Goal: Task Accomplishment & Management: Use online tool/utility

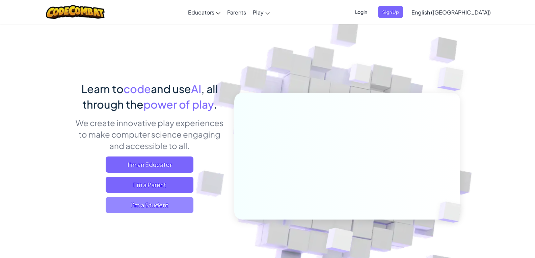
click at [176, 203] on span "I'm a Student" at bounding box center [150, 205] width 88 height 16
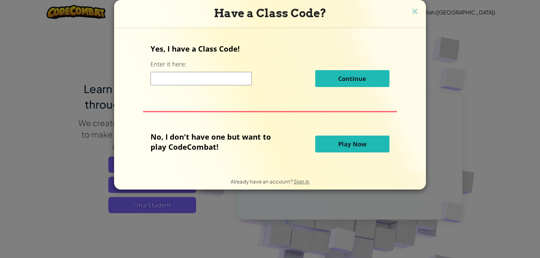
click at [234, 79] on input at bounding box center [201, 79] width 101 height 14
click at [376, 148] on button "Play Now" at bounding box center [353, 144] width 74 height 17
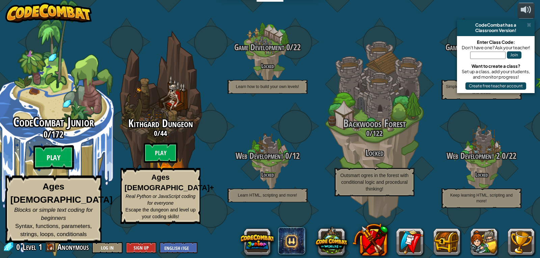
click at [60, 168] on btn "Play" at bounding box center [53, 158] width 41 height 24
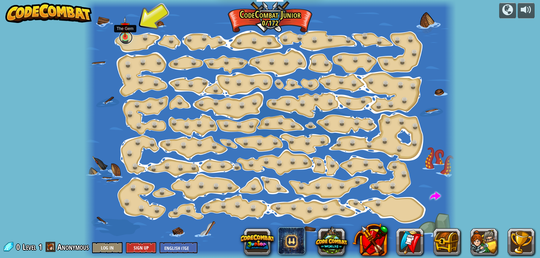
click at [126, 39] on link at bounding box center [126, 38] width 14 height 14
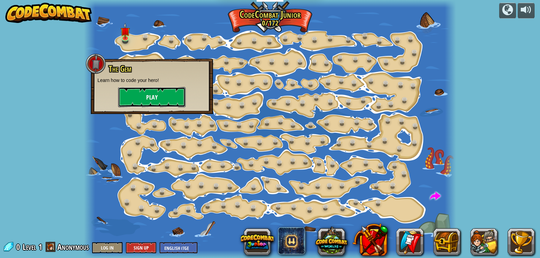
click at [147, 96] on button "Play" at bounding box center [152, 97] width 68 height 20
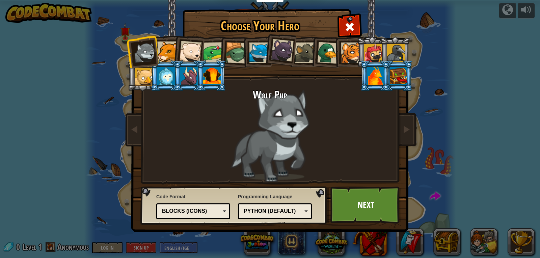
click at [279, 210] on div "Python (Default)" at bounding box center [273, 212] width 58 height 8
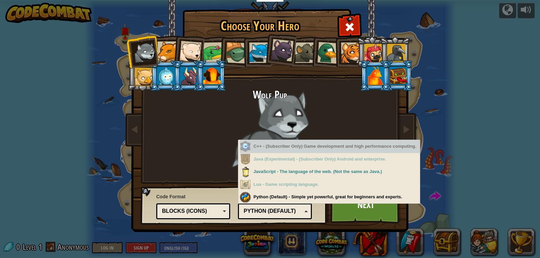
click at [293, 149] on div "C++ - (Subscriber Only) Game development and high performance computing." at bounding box center [330, 146] width 180 height 13
click at [301, 149] on div "C++ - (Subscriber Only) Game development and high performance computing." at bounding box center [330, 146] width 180 height 13
click at [171, 47] on div at bounding box center [167, 52] width 21 height 21
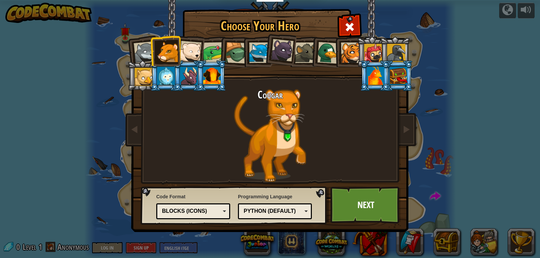
click at [176, 80] on li at bounding box center [188, 75] width 30 height 31
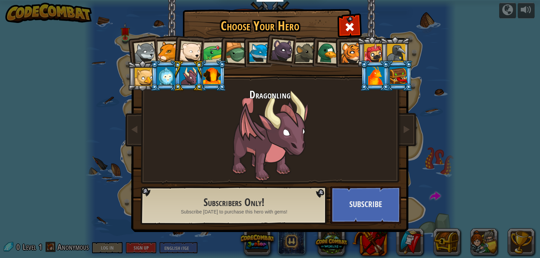
click at [171, 83] on div at bounding box center [166, 76] width 18 height 18
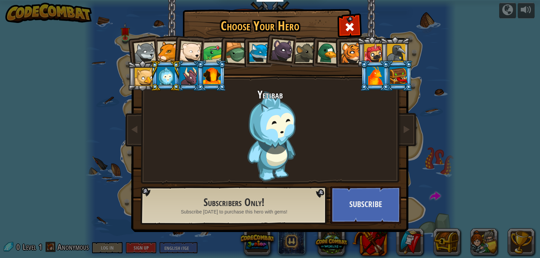
click at [143, 78] on div at bounding box center [144, 77] width 18 height 18
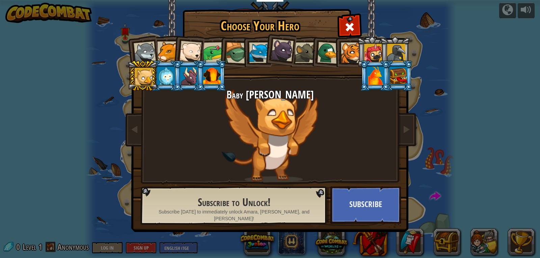
click at [140, 50] on div at bounding box center [145, 53] width 22 height 22
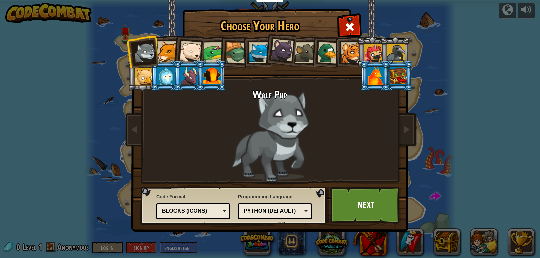
click at [206, 210] on div "Blocks (Icons)" at bounding box center [191, 212] width 58 height 8
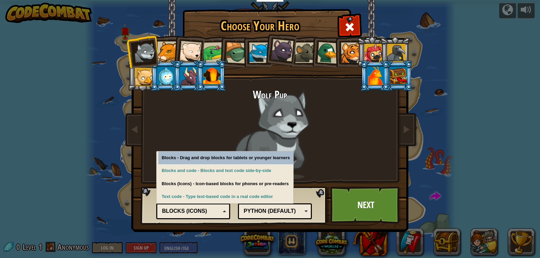
click at [206, 210] on div "Blocks (Icons)" at bounding box center [191, 212] width 58 height 8
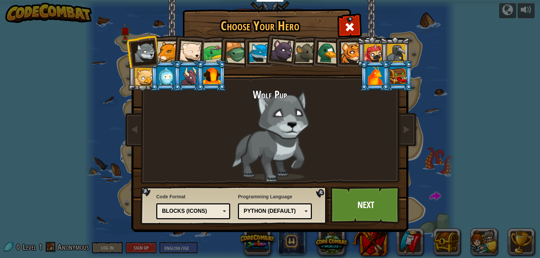
click at [273, 209] on div "Python (Default)" at bounding box center [273, 212] width 58 height 8
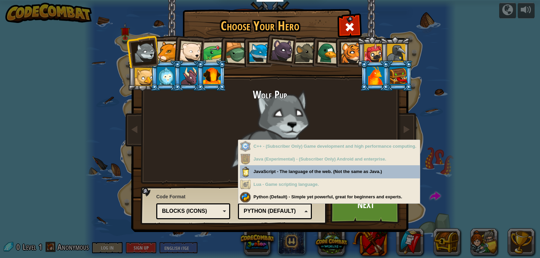
click at [272, 209] on div "Python (Default)" at bounding box center [273, 212] width 58 height 8
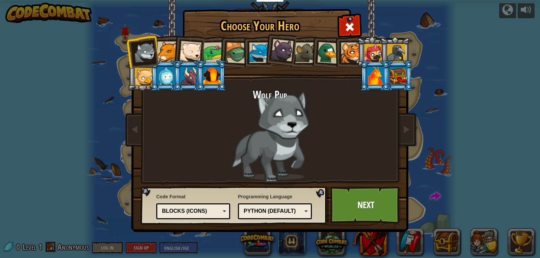
click at [346, 18] on div at bounding box center [349, 26] width 21 height 21
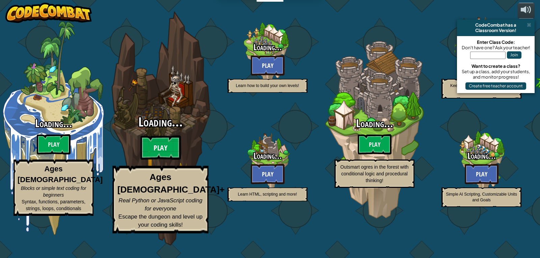
click at [156, 152] on btn "Play" at bounding box center [161, 148] width 41 height 24
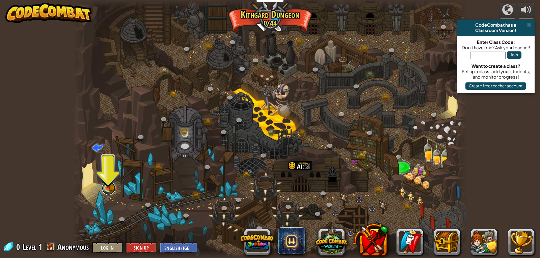
click at [109, 191] on link at bounding box center [109, 189] width 14 height 14
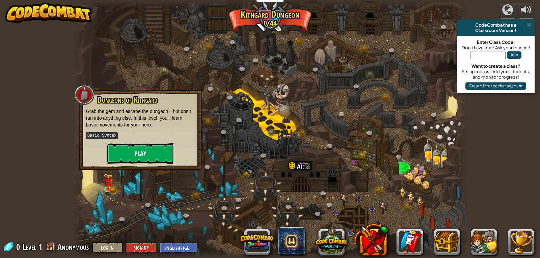
click at [128, 159] on button "Play" at bounding box center [141, 154] width 68 height 20
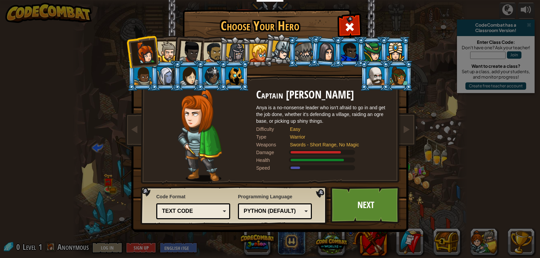
click at [279, 210] on div "Python (Default)" at bounding box center [273, 212] width 58 height 8
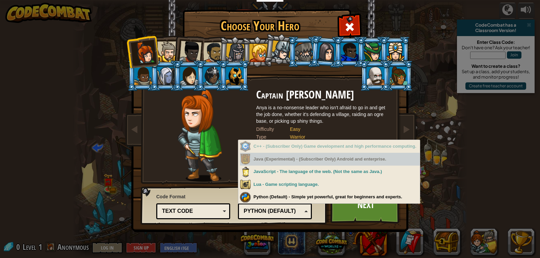
click at [288, 154] on div "Java (Experimental) - (Subscriber Only) Android and enterprise." at bounding box center [330, 159] width 180 height 13
click at [295, 154] on div "Java (Experimental) - (Subscriber Only) Android and enterprise." at bounding box center [330, 159] width 180 height 13
click at [295, 152] on div "C++ - (Subscriber Only) Game development and high performance computing." at bounding box center [330, 146] width 180 height 13
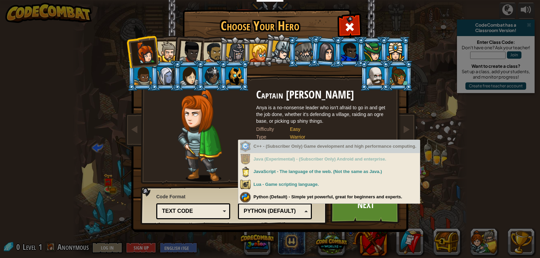
click at [296, 150] on div "C++ - (Subscriber Only) Game development and high performance computing." at bounding box center [330, 146] width 180 height 13
drag, startPoint x: 296, startPoint y: 151, endPoint x: 300, endPoint y: 151, distance: 4.1
click at [298, 151] on div "C++ - (Subscriber Only) Game development and high performance computing." at bounding box center [330, 146] width 180 height 13
click at [298, 150] on div "C++ - (Subscriber Only) Game development and high performance computing." at bounding box center [330, 146] width 180 height 13
click at [299, 151] on div "C++ - (Subscriber Only) Game development and high performance computing." at bounding box center [330, 146] width 180 height 13
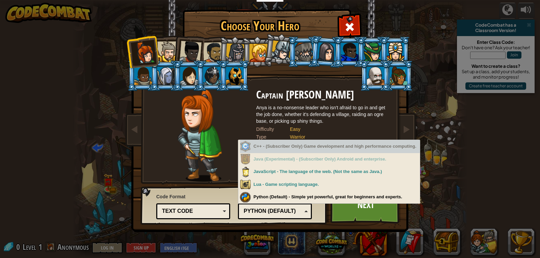
click at [300, 152] on div "C++ - (Subscriber Only) Game development and high performance computing." at bounding box center [330, 146] width 180 height 13
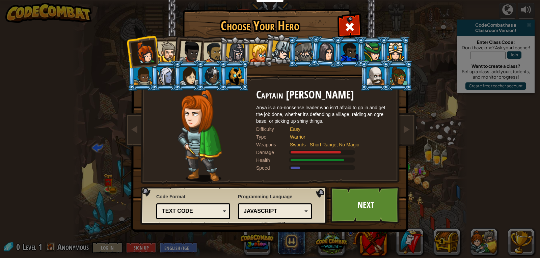
click at [183, 210] on div "Text code" at bounding box center [191, 212] width 58 height 8
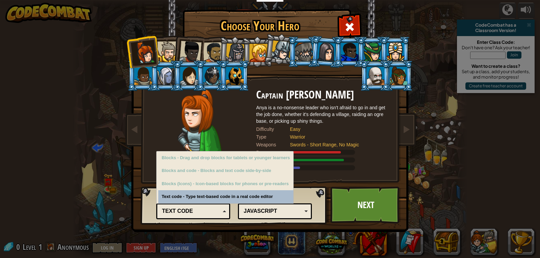
click at [188, 210] on div "Text code" at bounding box center [191, 212] width 58 height 8
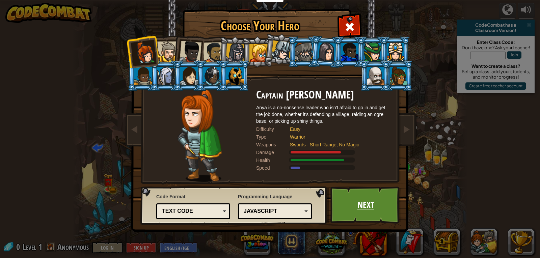
click at [386, 199] on link "Next" at bounding box center [366, 205] width 71 height 37
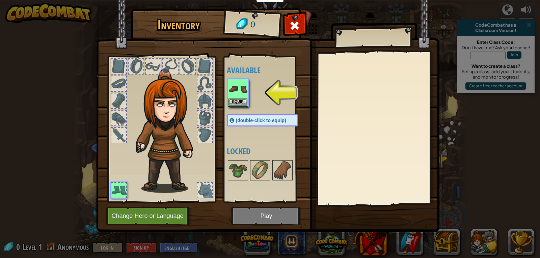
click at [240, 98] on img at bounding box center [238, 89] width 19 height 19
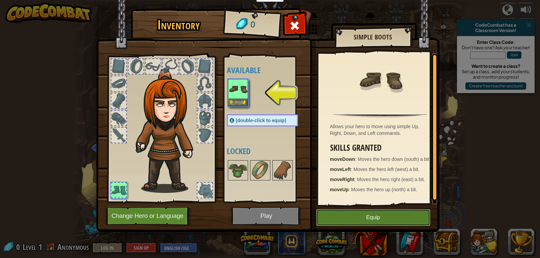
click at [337, 219] on button "Equip" at bounding box center [374, 217] width 114 height 17
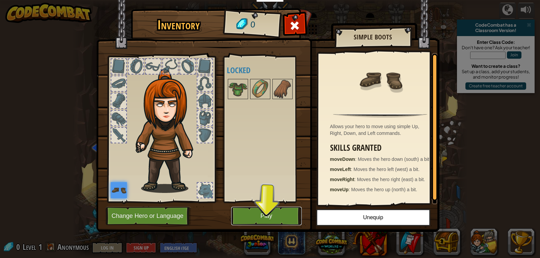
click at [243, 217] on button "Play" at bounding box center [266, 216] width 71 height 19
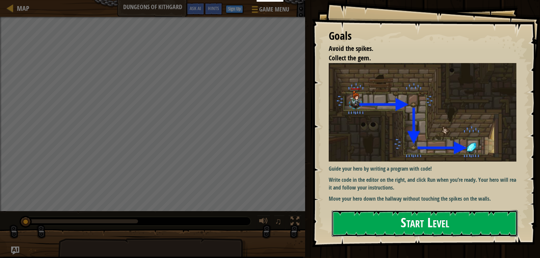
click at [407, 226] on button "Start Level" at bounding box center [425, 223] width 186 height 27
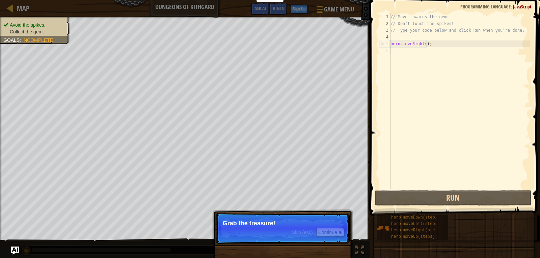
click at [300, 230] on span "Skip (esc)" at bounding box center [302, 232] width 21 height 5
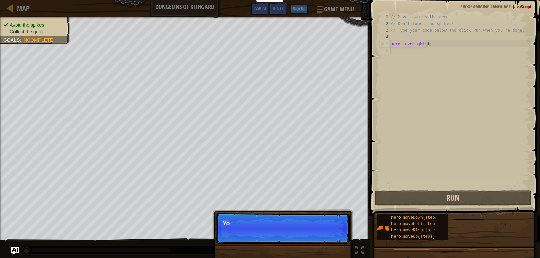
scroll to position [3, 0]
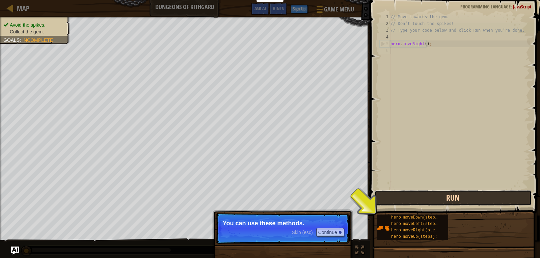
click at [412, 198] on button "Run" at bounding box center [453, 199] width 157 height 16
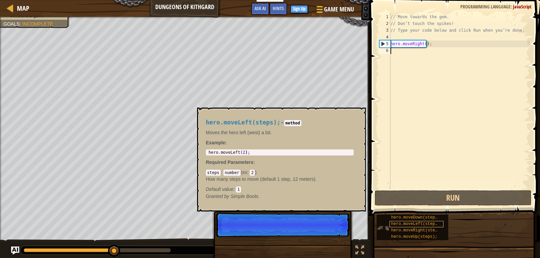
click at [398, 225] on span "hero.moveLeft(steps);" at bounding box center [417, 224] width 51 height 5
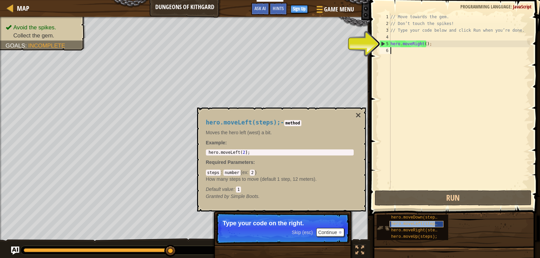
click at [405, 227] on div "hero.moveLeft(steps);" at bounding box center [417, 224] width 54 height 6
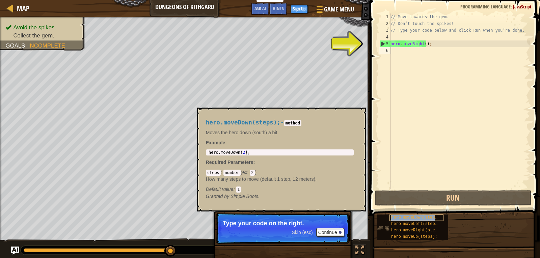
click at [409, 218] on span "hero.moveDown(steps);" at bounding box center [417, 218] width 51 height 5
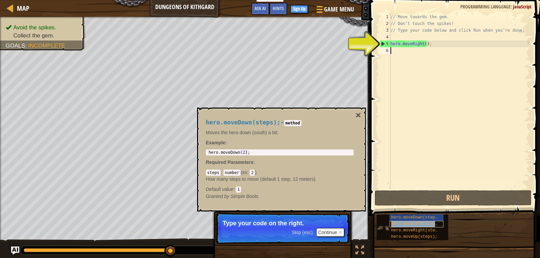
click at [410, 224] on span "hero.moveLeft(steps);" at bounding box center [417, 224] width 51 height 5
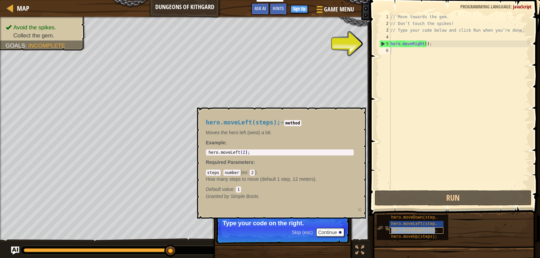
click at [409, 228] on div "hero.moveRight(steps);" at bounding box center [417, 231] width 54 height 6
click at [410, 222] on span "hero.moveLeft(steps);" at bounding box center [417, 224] width 51 height 5
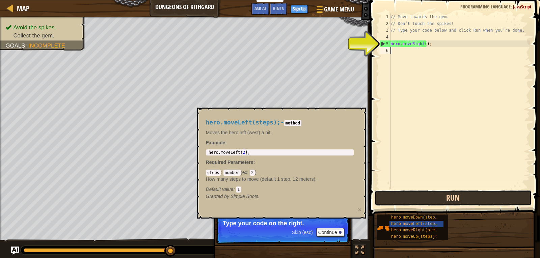
click at [419, 203] on button "Run" at bounding box center [453, 199] width 157 height 16
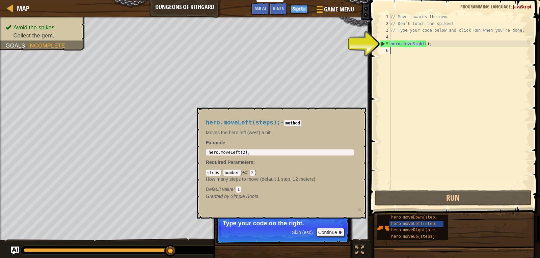
click at [395, 57] on div "// Move towards the gem. // Don’t touch the spikes! // Type your code below and…" at bounding box center [459, 108] width 141 height 189
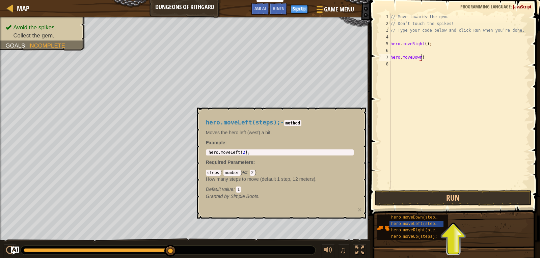
scroll to position [3, 2]
type textarea "hero,moveDown();"
click at [421, 194] on button "Run" at bounding box center [453, 199] width 157 height 16
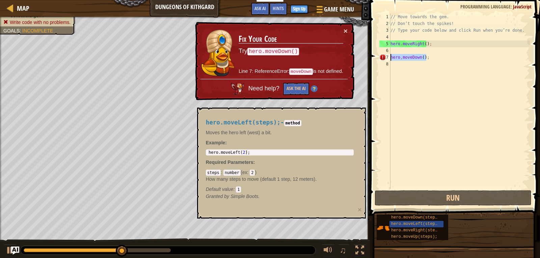
drag, startPoint x: 432, startPoint y: 57, endPoint x: 390, endPoint y: 55, distance: 42.6
click at [390, 55] on div "hero,moveDown(); 1 2 3 4 5 6 7 8 // Move towards the gem. // Don’t touch the sp…" at bounding box center [454, 102] width 152 height 176
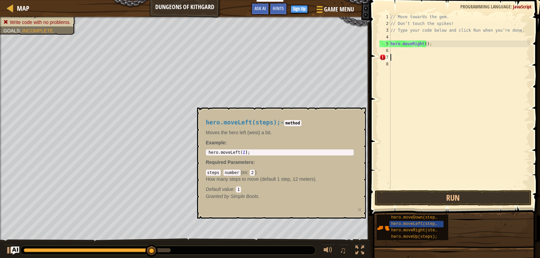
scroll to position [3, 0]
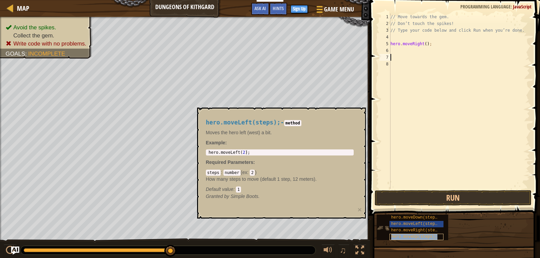
click at [417, 236] on span "hero.moveUp(steps);" at bounding box center [415, 237] width 46 height 5
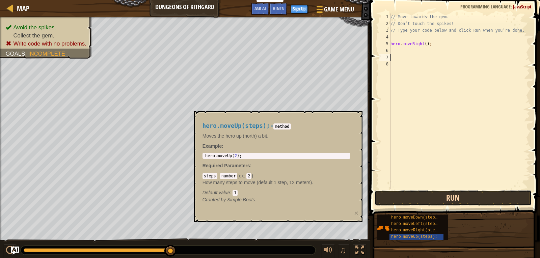
click at [423, 200] on button "Run" at bounding box center [453, 199] width 157 height 16
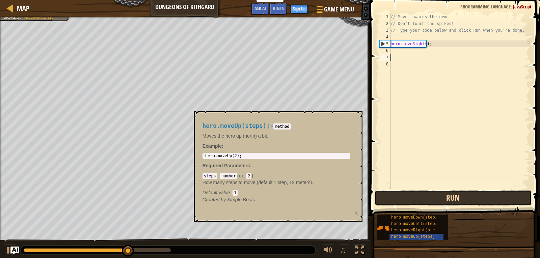
click at [422, 201] on button "Run" at bounding box center [453, 199] width 157 height 16
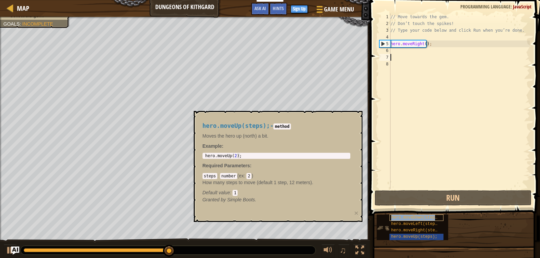
click at [415, 217] on span "hero.moveDown(steps);" at bounding box center [417, 218] width 51 height 5
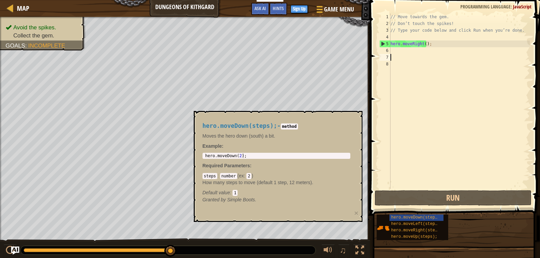
click at [407, 59] on div "// Move towards the gem. // Don’t touch the spikes! // Type your code below and…" at bounding box center [459, 108] width 141 height 189
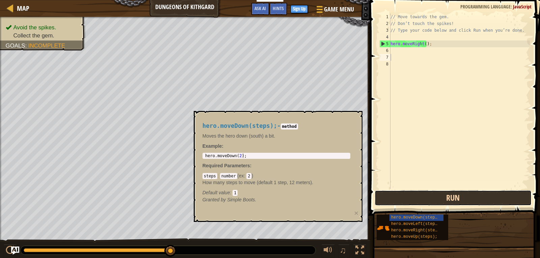
click at [422, 200] on button "Run" at bounding box center [453, 199] width 157 height 16
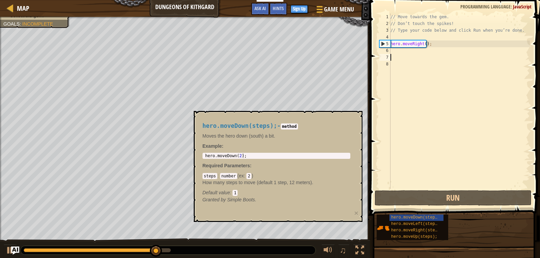
type textarea "hero.moveDown(2);"
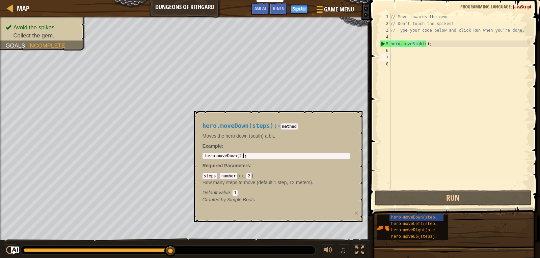
click at [272, 156] on div "hero . moveDown ( 2 ) ;" at bounding box center [276, 161] width 145 height 14
drag, startPoint x: 269, startPoint y: 154, endPoint x: 249, endPoint y: 155, distance: 19.3
click at [249, 155] on div "hero . moveDown ( 2 ) ;" at bounding box center [276, 161] width 145 height 14
click at [256, 172] on div "hero.moveDown(steps); - method Moves the hero down (south) a bit. Example : her…" at bounding box center [276, 163] width 157 height 93
click at [258, 172] on div "hero.moveDown(steps); - method Moves the hero down (south) a bit. Example : her…" at bounding box center [276, 163] width 157 height 93
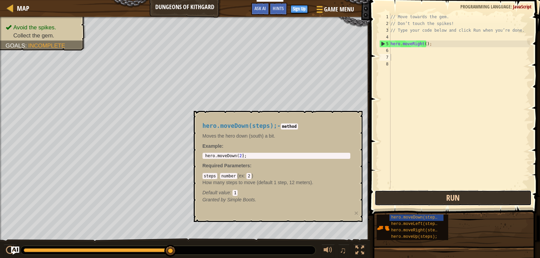
click at [407, 196] on button "Run" at bounding box center [453, 199] width 157 height 16
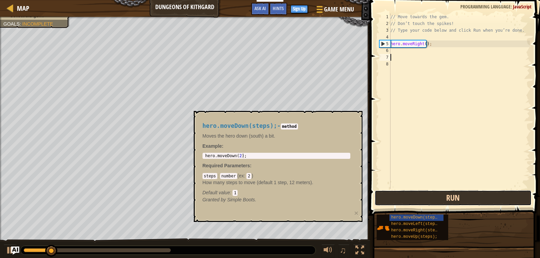
click at [400, 200] on button "Run" at bounding box center [453, 199] width 157 height 16
click at [400, 200] on button "Running" at bounding box center [453, 199] width 157 height 16
click at [400, 200] on button "Run" at bounding box center [453, 199] width 157 height 16
click at [400, 200] on button "Running" at bounding box center [453, 199] width 157 height 16
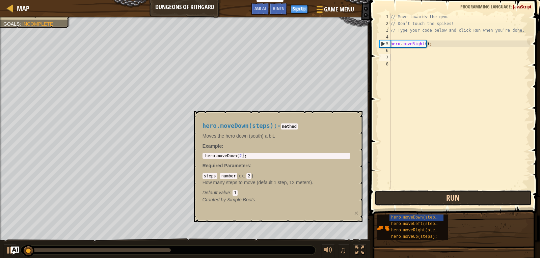
click at [400, 200] on button "Run" at bounding box center [453, 199] width 157 height 16
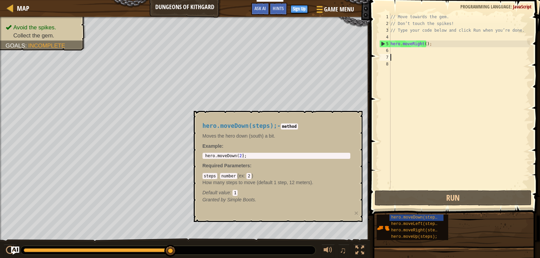
click at [238, 156] on div "hero . moveDown ( 2 ) ;" at bounding box center [276, 161] width 145 height 14
click at [421, 231] on span "hero.moveRight(steps);" at bounding box center [418, 230] width 53 height 5
click at [424, 233] on div "hero.moveRight(steps);" at bounding box center [417, 231] width 54 height 6
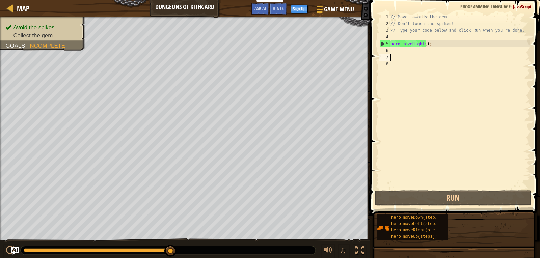
click at [421, 45] on div "// Move towards the gem. // Don’t touch the spikes! // Type your code below and…" at bounding box center [459, 108] width 141 height 189
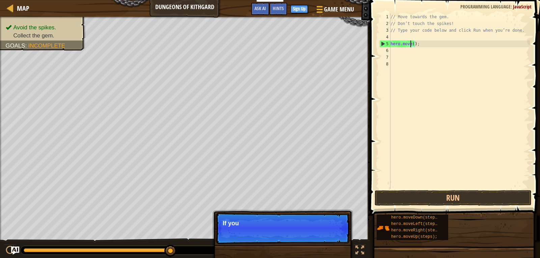
scroll to position [3, 2]
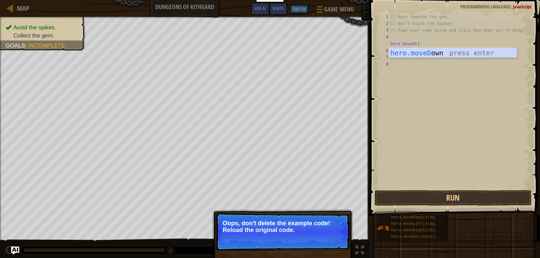
type textarea "hero.moved();"
click at [320, 231] on p "Oops, don't delete the example code! Reload the original code." at bounding box center [283, 227] width 120 height 14
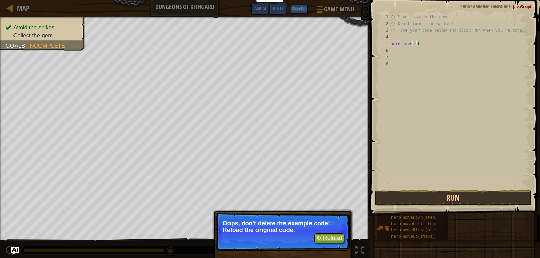
click at [418, 43] on div "// Move towards the gem. // Don’t touch the spikes! // Type your code below and…" at bounding box center [459, 108] width 141 height 189
click at [325, 248] on p "↻ Reload Oops, don't delete the example code! Reload the original code." at bounding box center [283, 232] width 134 height 38
click at [330, 238] on button "↻ Reload" at bounding box center [329, 239] width 30 height 10
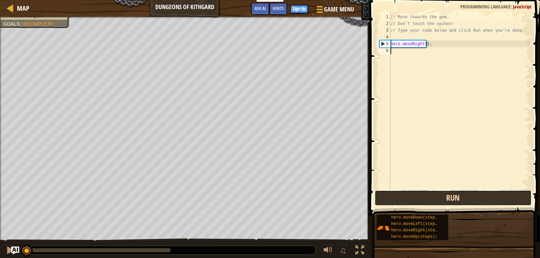
click at [418, 197] on button "Run" at bounding box center [453, 199] width 157 height 16
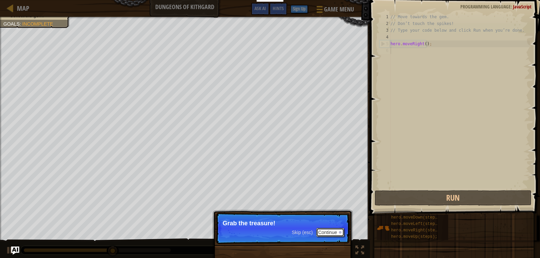
click at [328, 229] on button "Continue" at bounding box center [331, 232] width 28 height 9
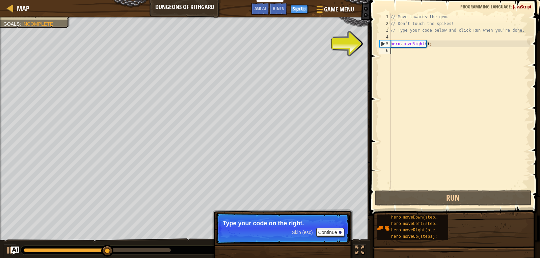
click at [399, 52] on div "// Move towards the gem. // Don’t touch the spikes! // Type your code below and…" at bounding box center [459, 108] width 141 height 189
click at [444, 51] on div "// Move towards the gem. // Don’t touch the spikes! // Type your code below and…" at bounding box center [459, 108] width 141 height 189
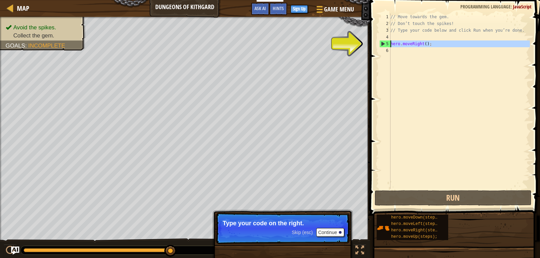
click at [383, 43] on div "5" at bounding box center [385, 44] width 11 height 7
click at [385, 44] on div "5" at bounding box center [385, 44] width 11 height 7
click at [387, 44] on div "5" at bounding box center [385, 44] width 11 height 7
drag, startPoint x: 422, startPoint y: 45, endPoint x: 421, endPoint y: 58, distance: 13.2
click at [421, 57] on div "// Move towards the gem. // Don’t touch the spikes! // Type your code below and…" at bounding box center [459, 108] width 141 height 189
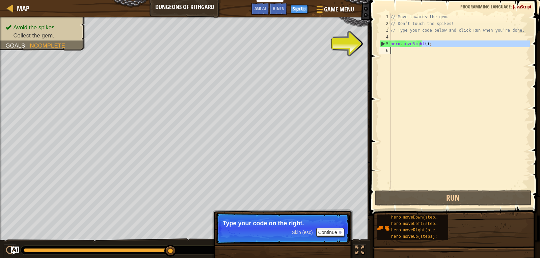
click at [443, 42] on div "// Move towards the gem. // Don’t touch the spikes! // Type your code below and…" at bounding box center [459, 102] width 141 height 176
type textarea "hero.moveRight();"
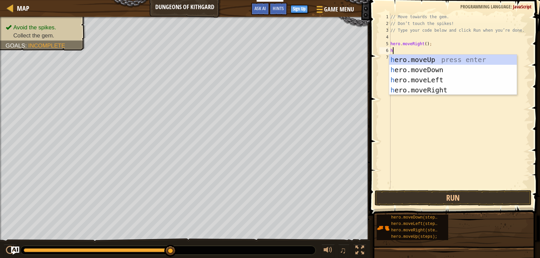
type textarea "her"
click at [430, 70] on div "her o.moveUp press enter her o.moveDown press enter her o.moveLeft press enter …" at bounding box center [453, 85] width 128 height 61
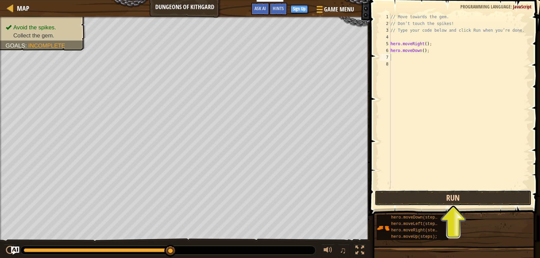
click at [445, 201] on button "Run" at bounding box center [453, 199] width 157 height 16
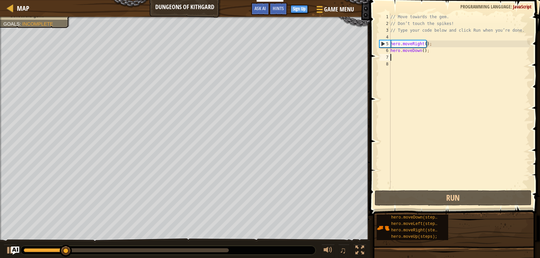
drag, startPoint x: 441, startPoint y: 48, endPoint x: 438, endPoint y: 50, distance: 3.9
click at [439, 49] on div "// Move towards the gem. // Don’t touch the spikes! // Type your code below and…" at bounding box center [459, 108] width 141 height 189
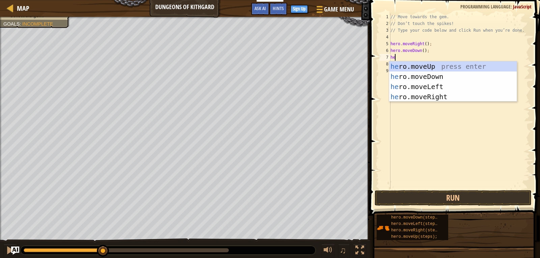
type textarea "hero.moveDown();her"
click at [432, 88] on div "her o.moveUp press enter her o.moveDown press enter her o.moveLeft press enter …" at bounding box center [453, 91] width 128 height 61
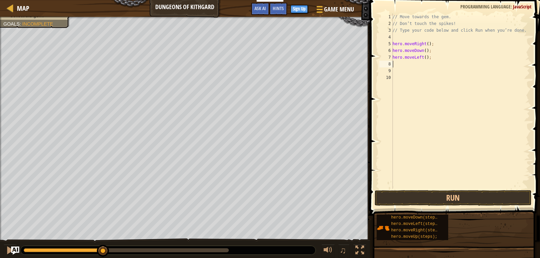
click at [420, 57] on div "// Move towards the gem. // Don’t touch the spikes! // Type your code below and…" at bounding box center [461, 108] width 139 height 189
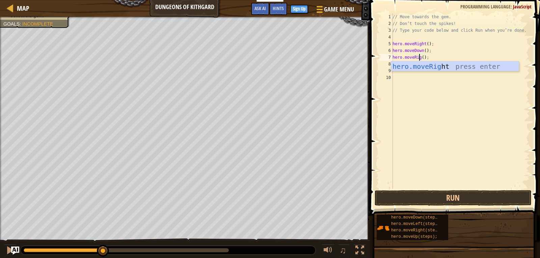
scroll to position [3, 2]
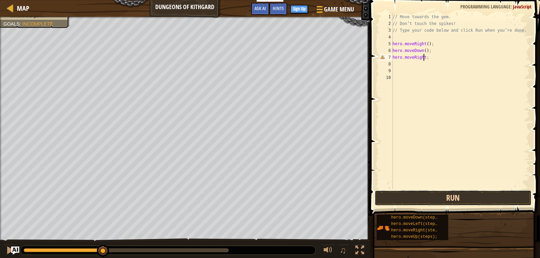
click at [432, 197] on button "Run" at bounding box center [453, 199] width 157 height 16
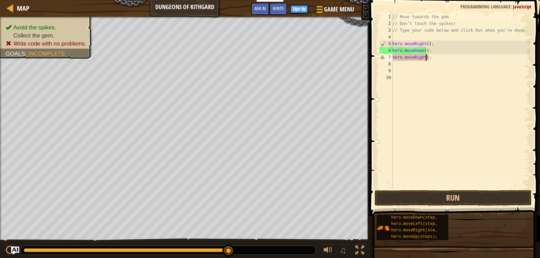
scroll to position [3, 3]
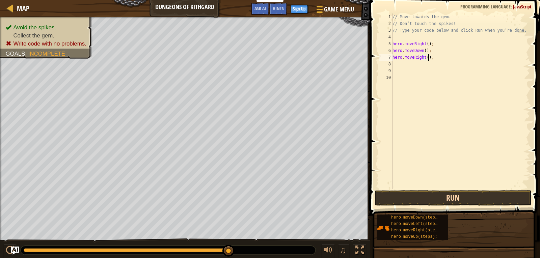
type textarea "hero.moveRight();"
click at [458, 204] on button "Run" at bounding box center [453, 199] width 157 height 16
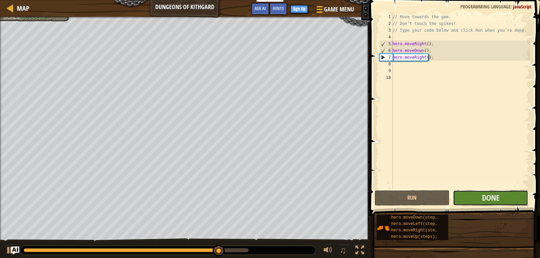
click at [476, 195] on button "Done" at bounding box center [490, 199] width 75 height 16
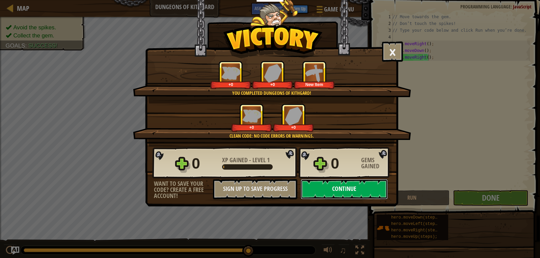
click at [331, 196] on button "Continue" at bounding box center [344, 189] width 87 height 20
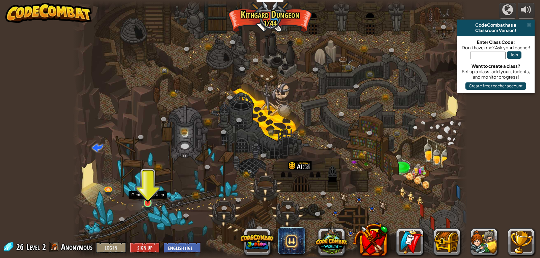
click at [151, 204] on img at bounding box center [148, 192] width 10 height 23
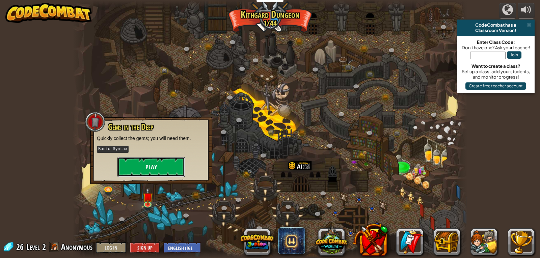
click at [159, 172] on button "Play" at bounding box center [152, 167] width 68 height 20
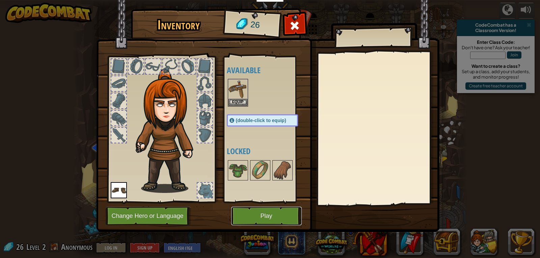
click at [252, 218] on button "Play" at bounding box center [266, 216] width 71 height 19
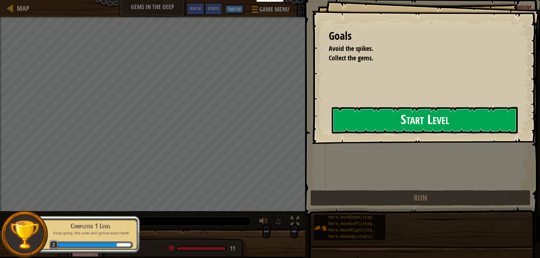
click at [332, 132] on button "Start Level" at bounding box center [425, 120] width 186 height 27
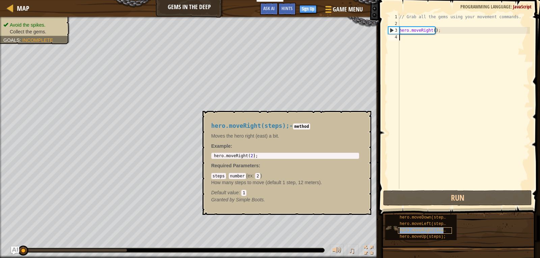
click at [411, 230] on span "hero.moveRight(steps);" at bounding box center [426, 230] width 53 height 5
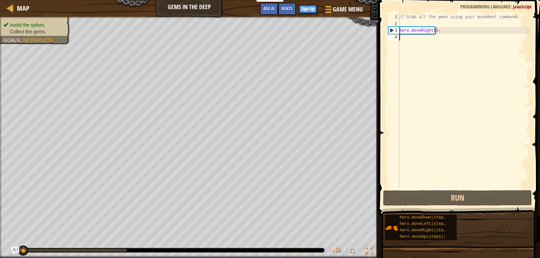
type textarea "h"
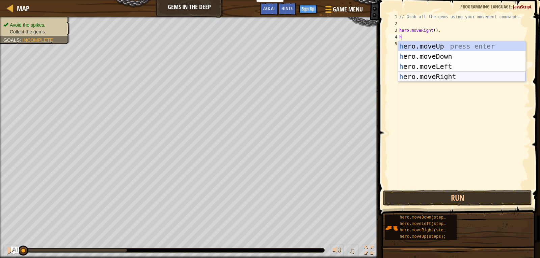
click at [435, 73] on div "h ero.moveUp press enter h ero.moveDown press enter h ero.moveLeft press enter …" at bounding box center [462, 71] width 128 height 61
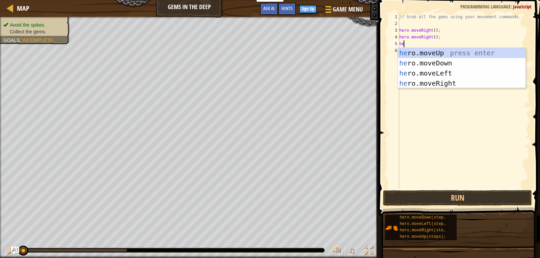
type textarea "her"
click at [447, 54] on div "her o.moveUp press enter her o.moveDown press enter her o.moveLeft press enter …" at bounding box center [462, 78] width 128 height 61
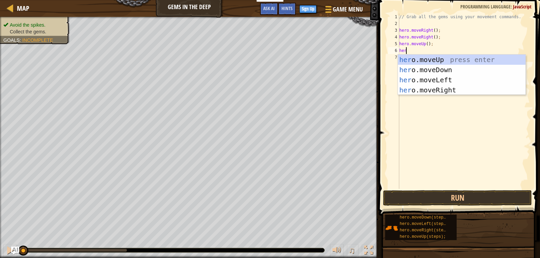
type textarea "hero"
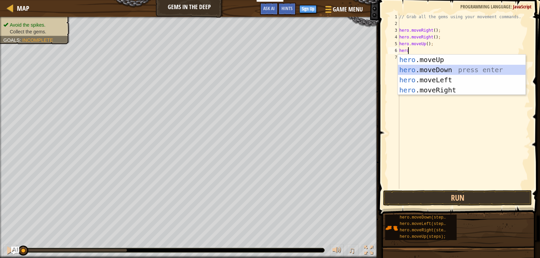
click at [451, 69] on div "hero .moveUp press enter hero .moveDown press enter hero .moveLeft press enter …" at bounding box center [462, 85] width 128 height 61
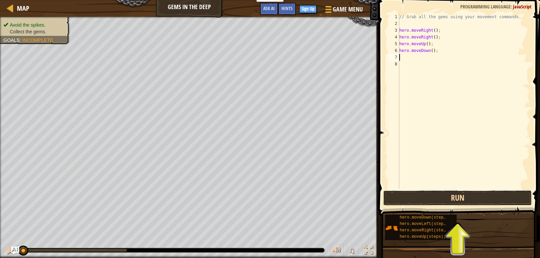
click at [442, 193] on button "Run" at bounding box center [457, 199] width 149 height 16
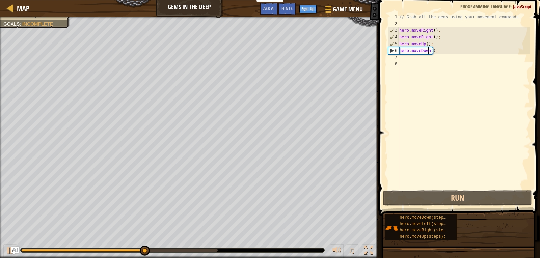
click at [428, 51] on div "// Grab all the gems using your movement commands. hero . moveRight ( ) ; hero …" at bounding box center [464, 108] width 132 height 189
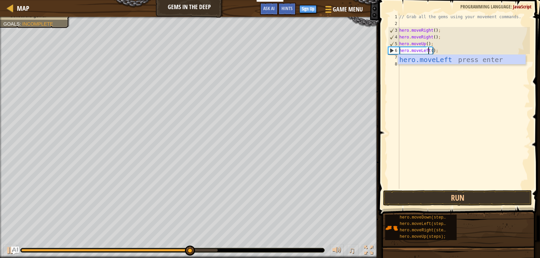
scroll to position [3, 2]
type textarea "hero.moveLeft();"
click at [440, 200] on button "Run" at bounding box center [457, 199] width 149 height 16
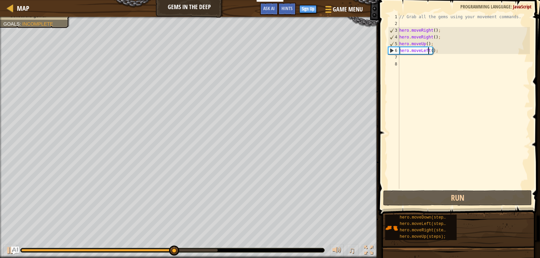
click at [404, 53] on div "// Grab all the gems using your movement commands. hero . moveRight ( ) ; hero …" at bounding box center [464, 108] width 132 height 189
click at [405, 58] on div "// Grab all the gems using your movement commands. hero . moveRight ( ) ; hero …" at bounding box center [464, 108] width 132 height 189
type textarea "do"
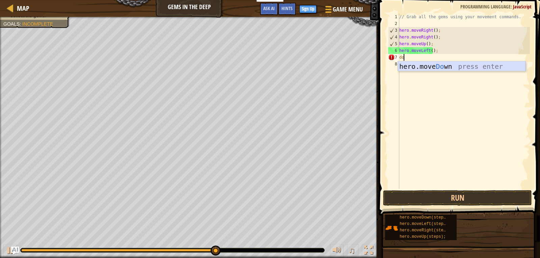
click at [401, 67] on div "hero.move Do wn press enter" at bounding box center [462, 76] width 128 height 30
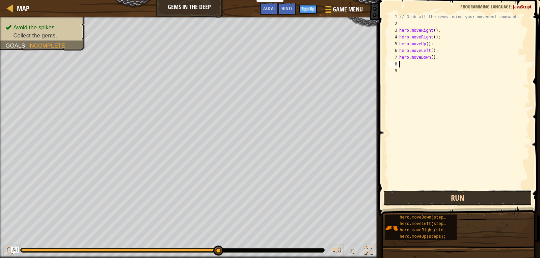
click at [439, 196] on button "Run" at bounding box center [457, 199] width 149 height 16
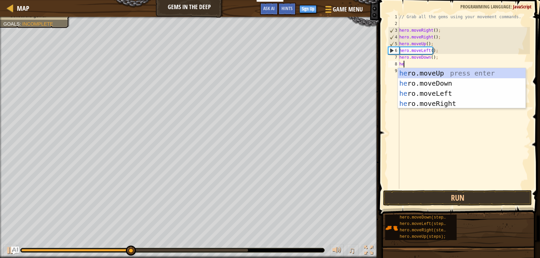
type textarea "her"
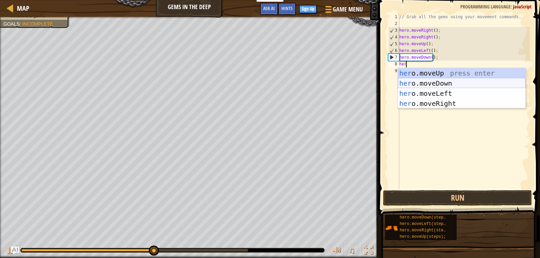
click at [434, 82] on div "her o.moveUp press enter her o.moveDown press enter her o.moveLeft press enter …" at bounding box center [462, 98] width 128 height 61
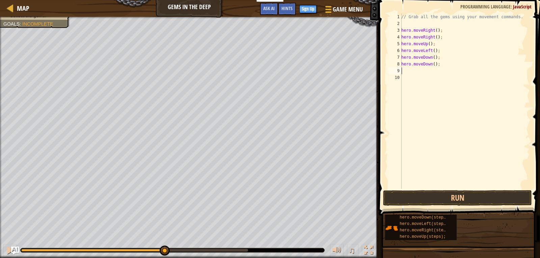
type textarea "h"
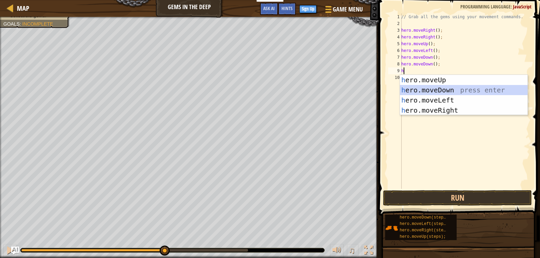
click at [434, 88] on div "h ero.moveUp press enter h ero.moveDown press enter h ero.moveLeft press enter …" at bounding box center [464, 105] width 128 height 61
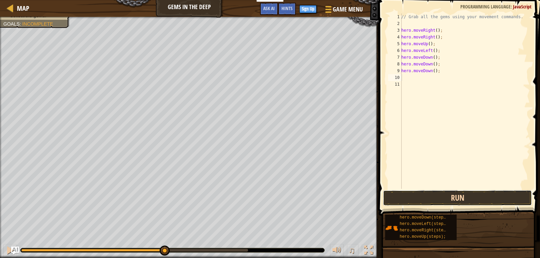
click at [425, 197] on button "Run" at bounding box center [457, 199] width 149 height 16
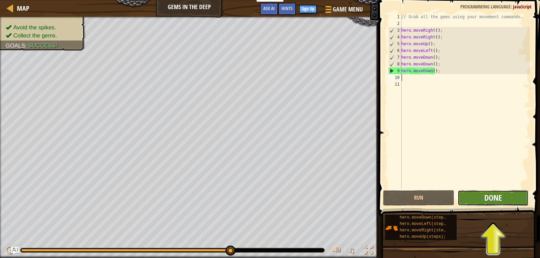
click at [485, 194] on span "Done" at bounding box center [494, 198] width 18 height 11
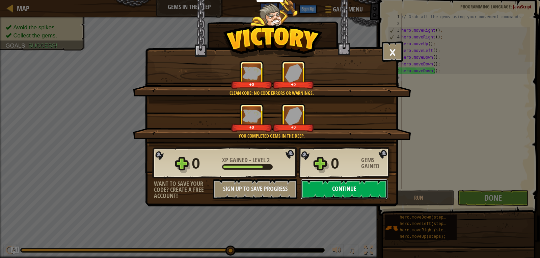
click at [329, 191] on button "Continue" at bounding box center [344, 189] width 87 height 20
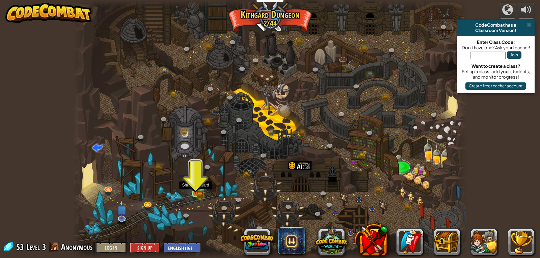
click at [199, 192] on img at bounding box center [196, 183] width 10 height 22
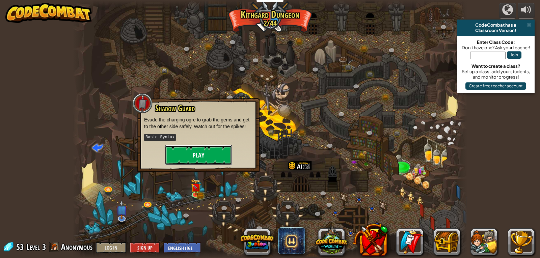
click at [202, 160] on button "Play" at bounding box center [199, 155] width 68 height 20
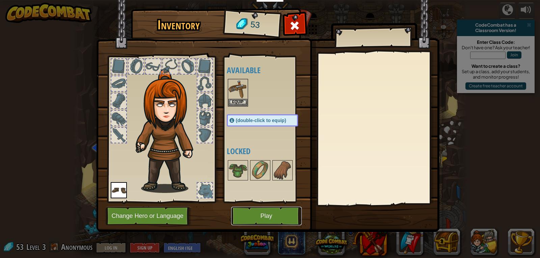
click at [251, 213] on button "Play" at bounding box center [266, 216] width 71 height 19
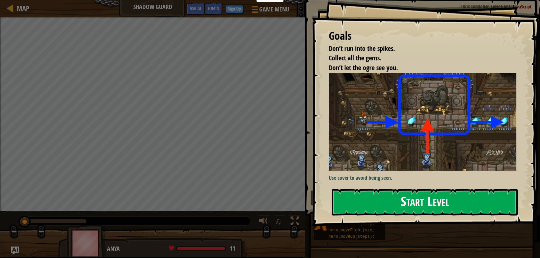
click at [432, 194] on button "Start Level" at bounding box center [425, 202] width 186 height 27
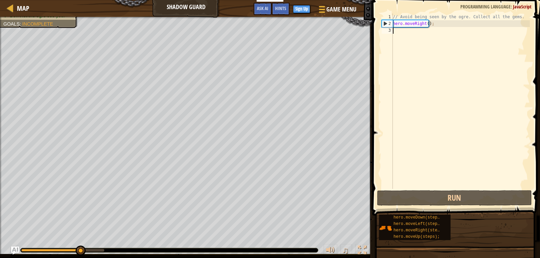
scroll to position [3, 0]
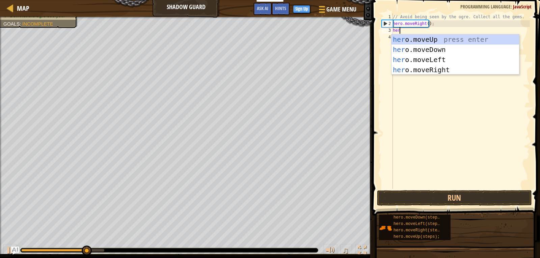
type textarea "hero"
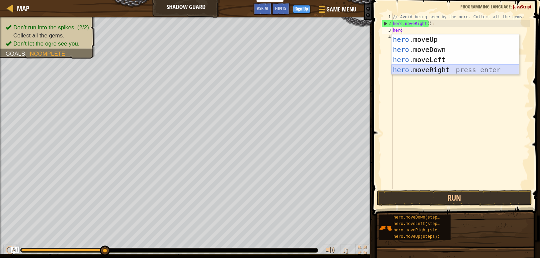
click at [440, 72] on div "hero .moveUp press enter hero .moveDown press enter hero .moveLeft press enter …" at bounding box center [456, 64] width 128 height 61
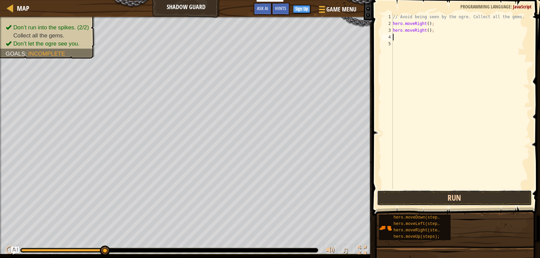
click at [456, 200] on button "Run" at bounding box center [454, 199] width 155 height 16
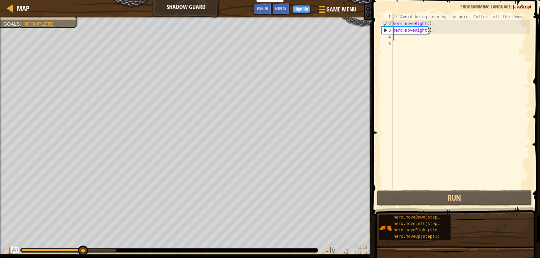
type textarea "he"
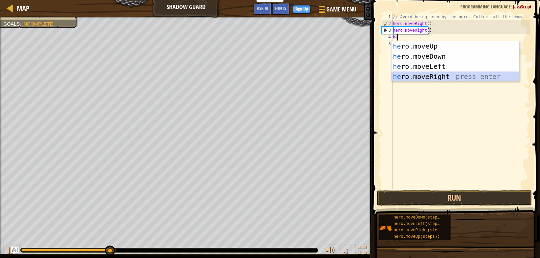
click at [449, 74] on div "he ro.moveUp press enter he ro.moveDown press enter he ro.moveLeft press enter …" at bounding box center [456, 71] width 128 height 61
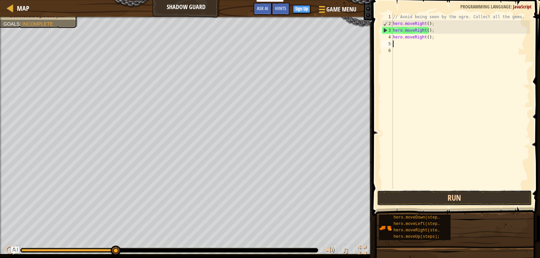
click at [458, 201] on button "Run" at bounding box center [454, 199] width 155 height 16
click at [454, 197] on button "Run" at bounding box center [454, 199] width 155 height 16
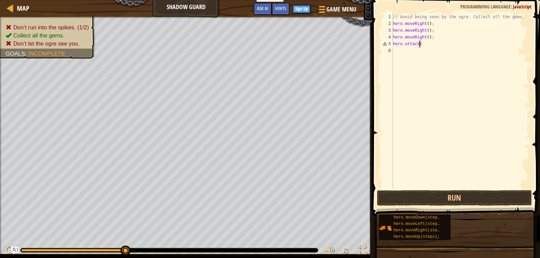
scroll to position [3, 2]
type textarea "hero.attack();"
click at [440, 201] on button "Run" at bounding box center [454, 199] width 155 height 16
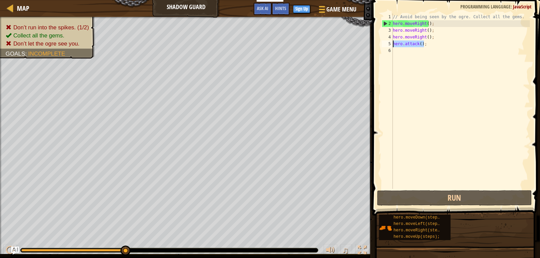
drag, startPoint x: 427, startPoint y: 44, endPoint x: 394, endPoint y: 45, distance: 33.1
click at [394, 45] on div "// Avoid being seen by the ogre. Collect all the gems. hero . moveRight ( ) ; h…" at bounding box center [461, 108] width 138 height 189
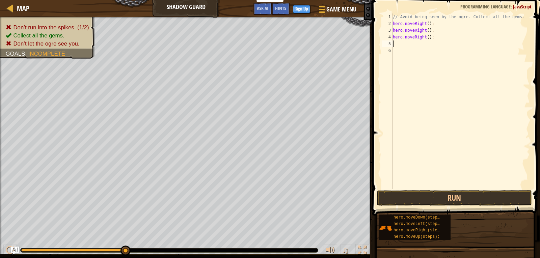
click at [423, 37] on div "// Avoid being seen by the ogre. Collect all the gems. hero . moveRight ( ) ; h…" at bounding box center [461, 108] width 138 height 189
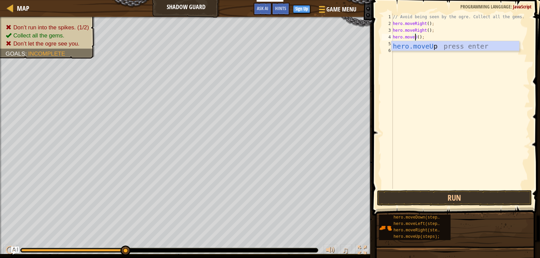
scroll to position [3, 2]
click at [427, 47] on div "hero.moveU p press enter" at bounding box center [456, 56] width 128 height 30
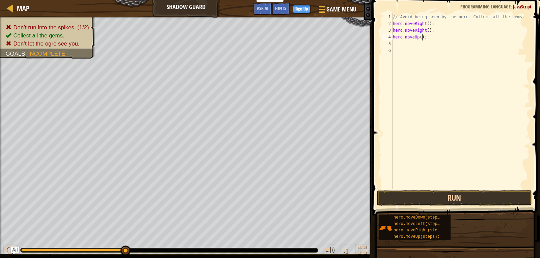
type textarea "hero.moveUp();"
click at [467, 196] on button "Run" at bounding box center [454, 199] width 155 height 16
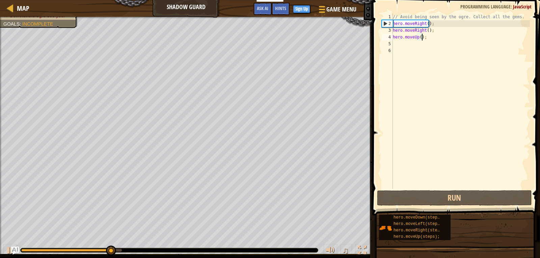
click at [435, 41] on div "// Avoid being seen by the ogre. Collect all the gems. hero . moveRight ( ) ; h…" at bounding box center [461, 108] width 138 height 189
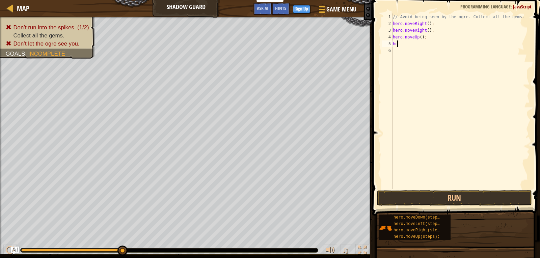
scroll to position [3, 0]
type textarea "hero"
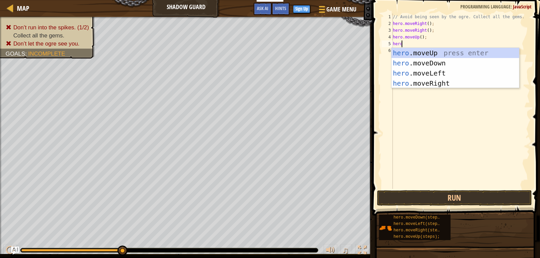
scroll to position [3, 0]
click at [432, 69] on div "hero .moveUp press enter hero .moveDown press enter hero .moveLeft press enter …" at bounding box center [456, 78] width 128 height 61
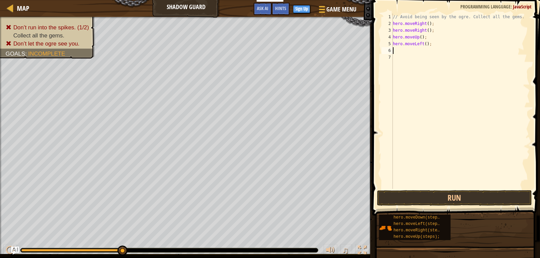
scroll to position [3, 0]
type textarea "he"
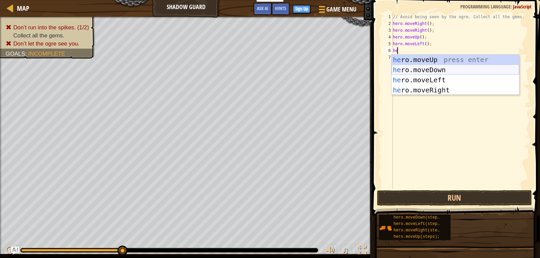
click at [439, 72] on div "he ro.moveUp press enter he ro.moveDown press enter he ro.moveLeft press enter …" at bounding box center [456, 85] width 128 height 61
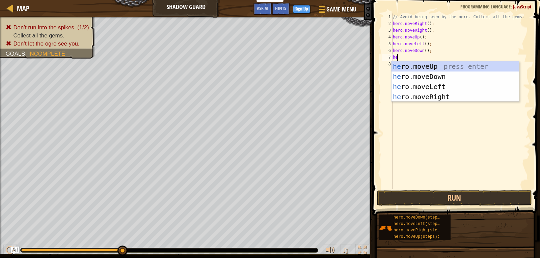
type textarea "hero"
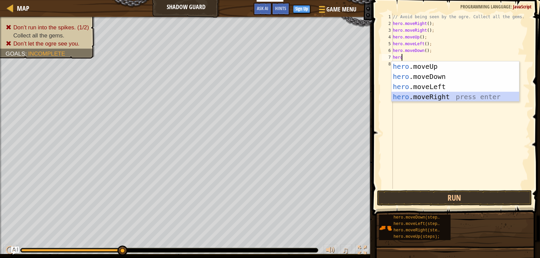
click at [448, 94] on div "hero .moveUp press enter hero .moveDown press enter hero .moveLeft press enter …" at bounding box center [456, 91] width 128 height 61
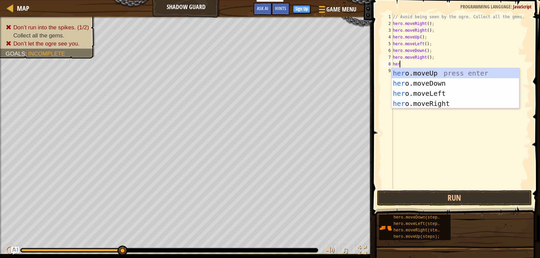
type textarea "hero"
click at [437, 101] on div "hero .moveUp press enter hero .moveDown press enter hero .moveLeft press enter …" at bounding box center [456, 98] width 128 height 61
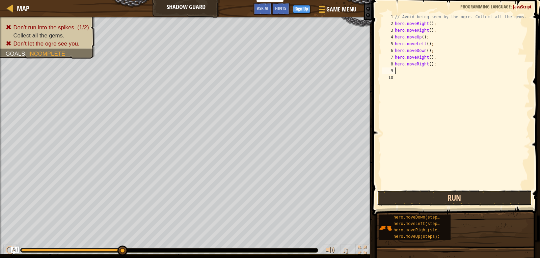
click at [451, 196] on button "Run" at bounding box center [454, 199] width 155 height 16
